Goal: Use online tool/utility: Utilize a website feature to perform a specific function

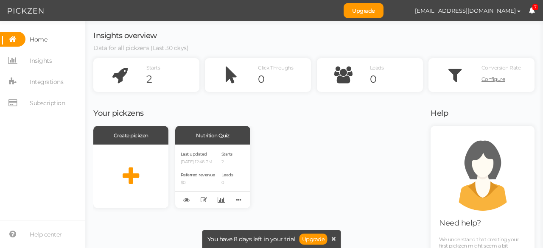
scroll to position [0, 0]
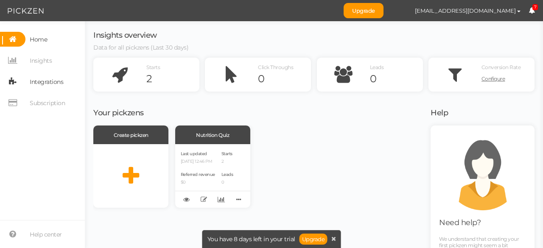
click at [49, 80] on span "Integrations" at bounding box center [47, 82] width 34 height 14
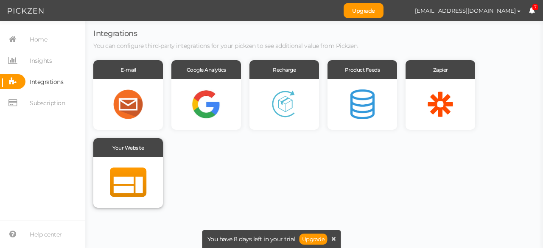
click at [151, 157] on div at bounding box center [128, 182] width 70 height 51
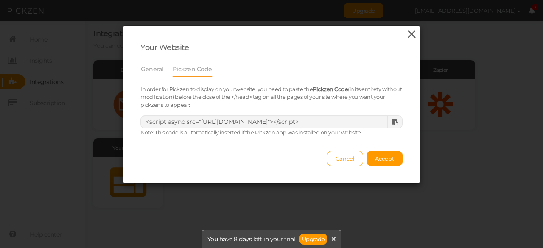
click at [406, 38] on icon at bounding box center [412, 34] width 12 height 13
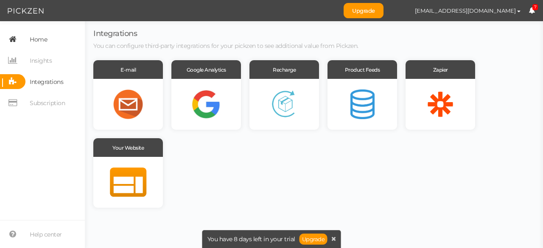
click at [49, 41] on link "Home" at bounding box center [42, 39] width 85 height 15
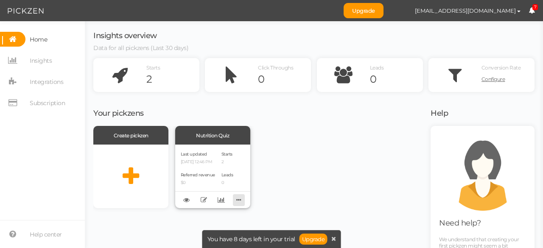
click at [236, 200] on icon at bounding box center [239, 200] width 12 height 13
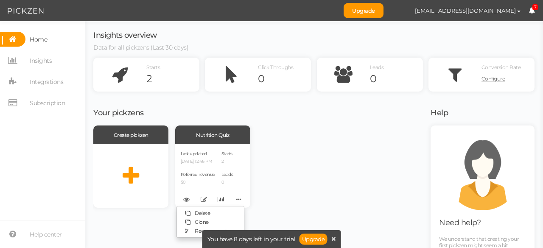
click at [255, 219] on div "Create pickzen Nutrition Quiz Last updated [DATE] 12:46 PM Referred revenue $0 …" at bounding box center [256, 217] width 327 height 183
click at [502, 11] on span "[EMAIL_ADDRESS][DOMAIN_NAME]" at bounding box center [465, 10] width 101 height 7
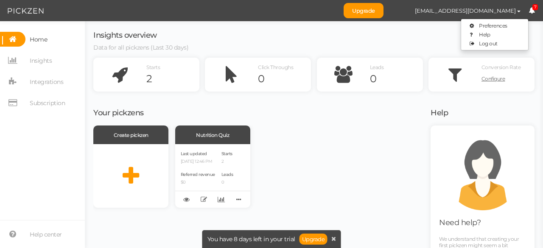
click at [354, 184] on div "Create pickzen Nutrition Quiz Last updated [DATE] 12:46 PM Referred revenue $0 …" at bounding box center [256, 167] width 327 height 82
click at [190, 172] on span "Referred revenue" at bounding box center [198, 175] width 34 height 6
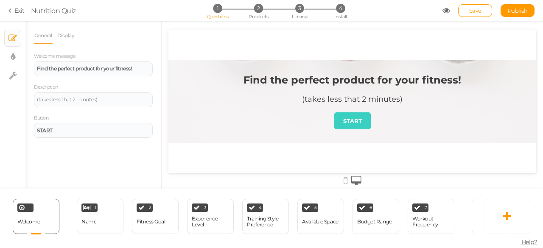
drag, startPoint x: 241, startPoint y: 82, endPoint x: 427, endPoint y: 77, distance: 186.4
click at [427, 77] on header "Find the perfect product for your fitness! (takes less that 2 minutes)" at bounding box center [352, 93] width 255 height 39
drag, startPoint x: 134, startPoint y: 73, endPoint x: 0, endPoint y: 77, distance: 134.2
click at [0, 77] on div "× Slides × Display settings × Settings General Display Welcome message Find the…" at bounding box center [271, 105] width 543 height 168
copy strong "Find the perfect product for your fitness!"
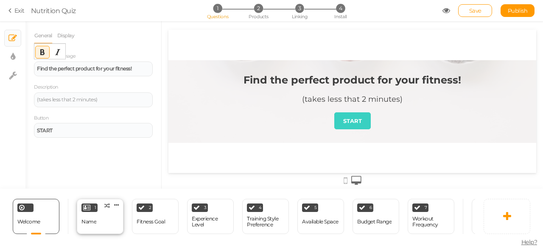
click at [83, 222] on div "Name" at bounding box center [88, 222] width 15 height 6
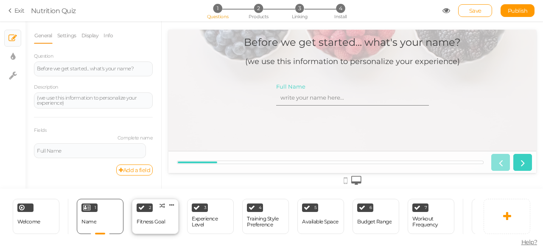
click at [138, 224] on div "Fitness Goal" at bounding box center [151, 222] width 28 height 15
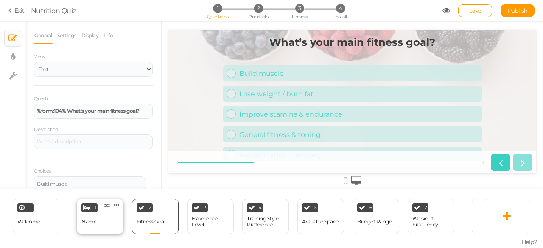
click at [101, 225] on div "1 Name × Define the conditions to show this slide. Clone Change type Delete" at bounding box center [100, 216] width 47 height 35
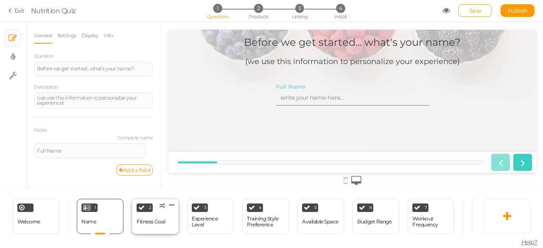
click at [155, 219] on div "Fitness Goal" at bounding box center [151, 222] width 28 height 6
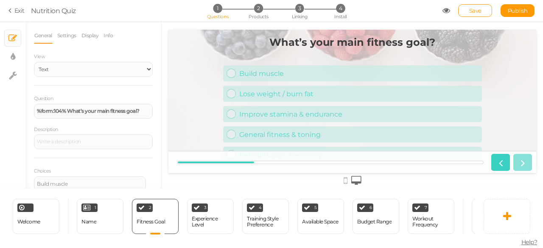
drag, startPoint x: 261, startPoint y: 44, endPoint x: 336, endPoint y: 43, distance: 75.1
click at [336, 43] on header "What’s your main fitness goal?" at bounding box center [352, 46] width 259 height 21
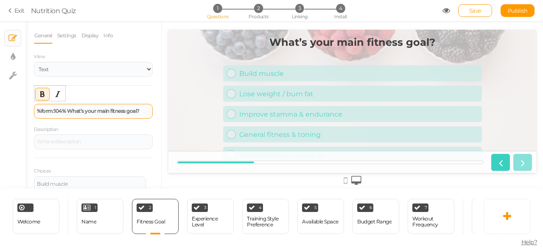
click at [89, 112] on strong "%form:104% What’s your main fitness goal?" at bounding box center [88, 111] width 103 height 6
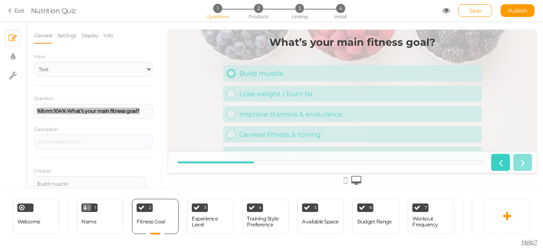
click at [274, 70] on div "Build muscle" at bounding box center [358, 74] width 239 height 8
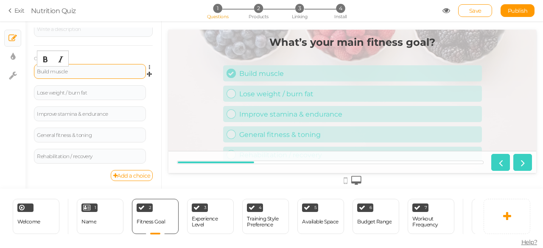
click at [81, 72] on div "Build muscle" at bounding box center [90, 71] width 106 height 5
drag, startPoint x: 81, startPoint y: 72, endPoint x: 23, endPoint y: 73, distance: 57.3
click at [23, 73] on div "× Slides × Display settings × Settings General Settings Display Info View Text …" at bounding box center [271, 105] width 543 height 168
paste div
click at [69, 73] on div "%form:104% What’s your main fitness goal?" at bounding box center [90, 71] width 106 height 5
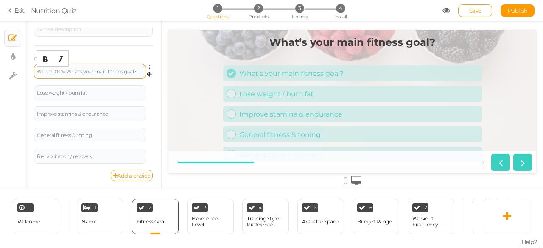
click at [104, 71] on div "%form:104% What’s your main fitness goal?" at bounding box center [90, 71] width 106 height 5
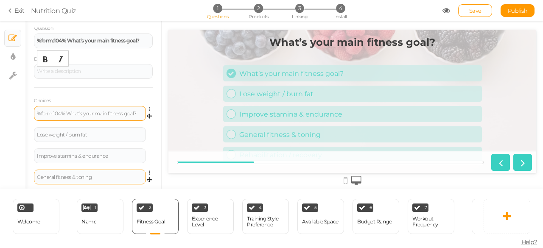
scroll to position [71, 0]
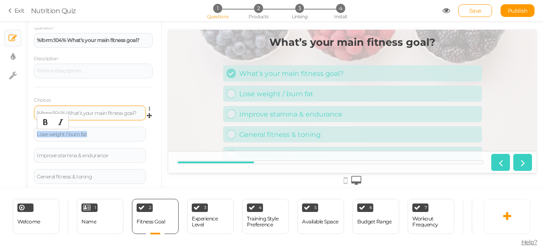
drag, startPoint x: 94, startPoint y: 133, endPoint x: 28, endPoint y: 132, distance: 66.2
click at [28, 132] on div "General Settings Display Info View Text Images Slider Dropdown Question %form:1…" at bounding box center [93, 108] width 136 height 161
copy div "Lose weight / burn fat"
click at [270, 112] on div "Improve stamina & endurance" at bounding box center [358, 114] width 239 height 8
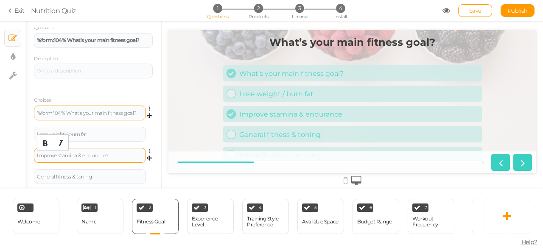
click at [104, 156] on div "Improve stamina & endurance" at bounding box center [90, 155] width 106 height 5
drag, startPoint x: 112, startPoint y: 156, endPoint x: 34, endPoint y: 151, distance: 77.4
click at [34, 151] on div "Improve stamina & endurance" at bounding box center [90, 155] width 112 height 15
copy div "Improve stamina & endurance"
click at [291, 136] on div "General fitness & toning" at bounding box center [358, 135] width 239 height 8
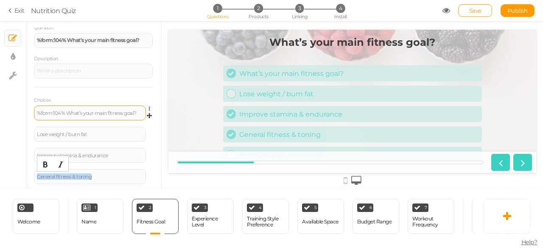
drag, startPoint x: 102, startPoint y: 176, endPoint x: 31, endPoint y: 174, distance: 71.8
click at [31, 174] on div "General Settings Display Info View Text Images Slider Dropdown Question %form:1…" at bounding box center [93, 108] width 136 height 161
copy div "General fitness & toning"
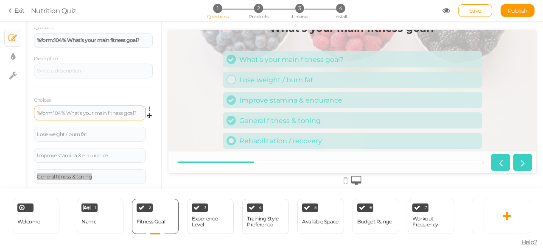
click at [289, 143] on div "Rehabilitation / recovery" at bounding box center [358, 141] width 239 height 8
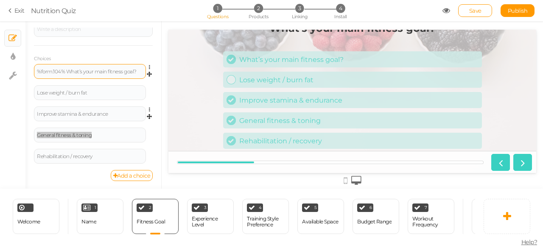
scroll to position [112, 0]
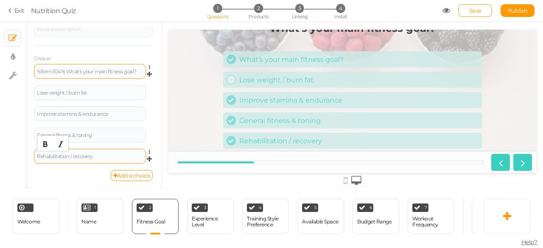
click at [101, 158] on div "Rehabilitation / recovery" at bounding box center [90, 156] width 106 height 5
